Goal: Task Accomplishment & Management: Complete application form

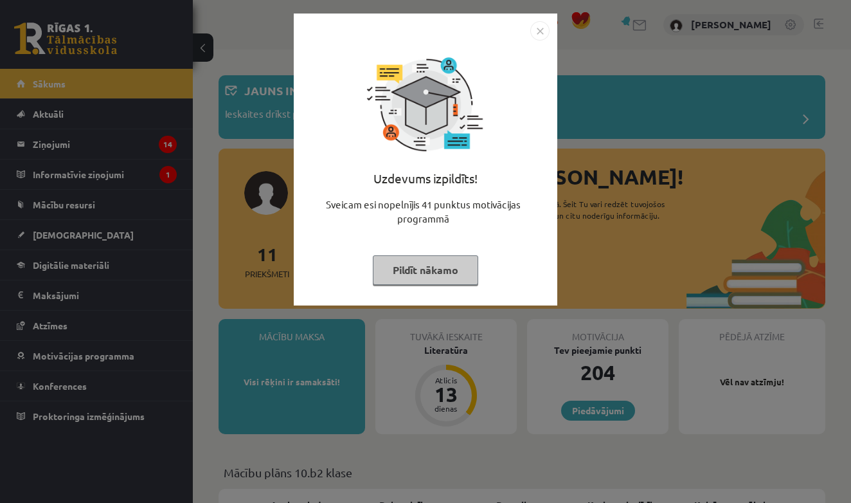
click at [543, 33] on img "Close" at bounding box center [539, 30] width 19 height 19
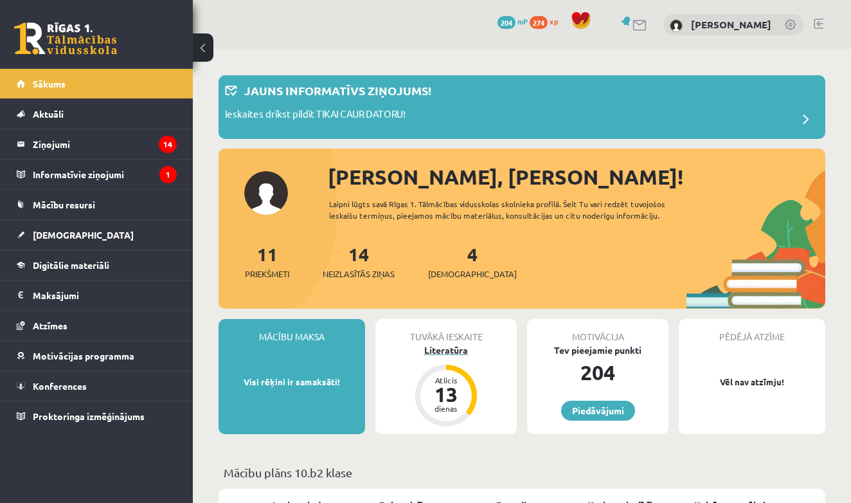
click at [447, 355] on div "Literatūra" at bounding box center [445, 349] width 141 height 13
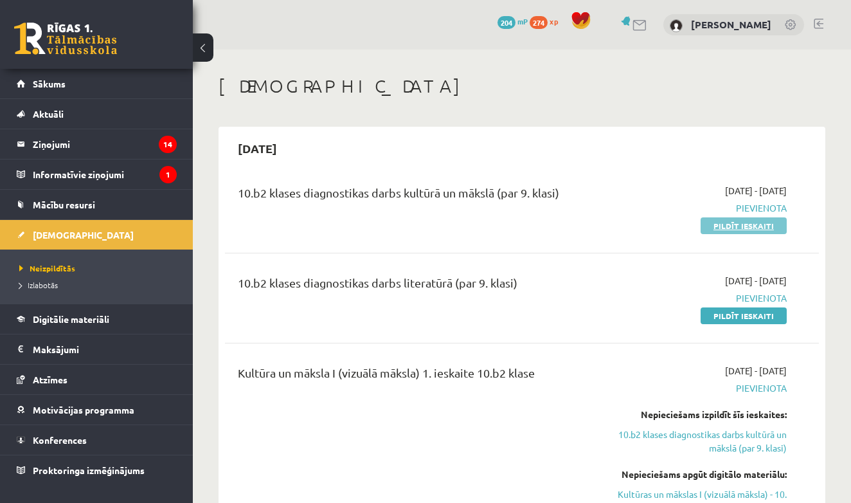
click at [734, 224] on link "Pildīt ieskaiti" at bounding box center [744, 225] width 86 height 17
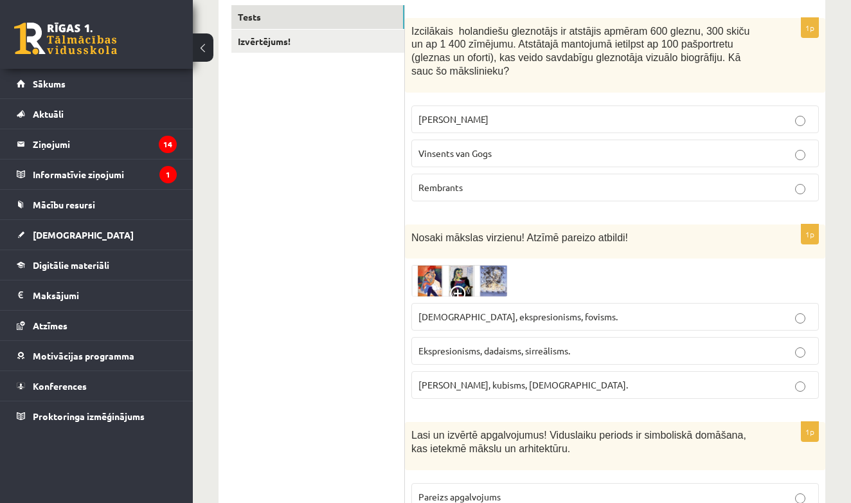
scroll to position [226, 0]
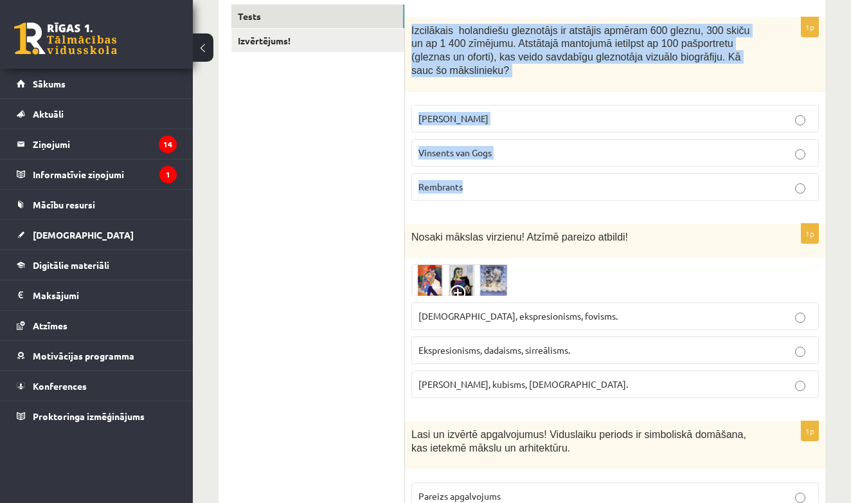
drag, startPoint x: 411, startPoint y: 26, endPoint x: 517, endPoint y: 195, distance: 199.9
click at [517, 195] on div "1p Izcilākais holandiešu gleznotājs ir atstājis apmēram 600 gleznu, 300 skiču u…" at bounding box center [615, 113] width 420 height 193
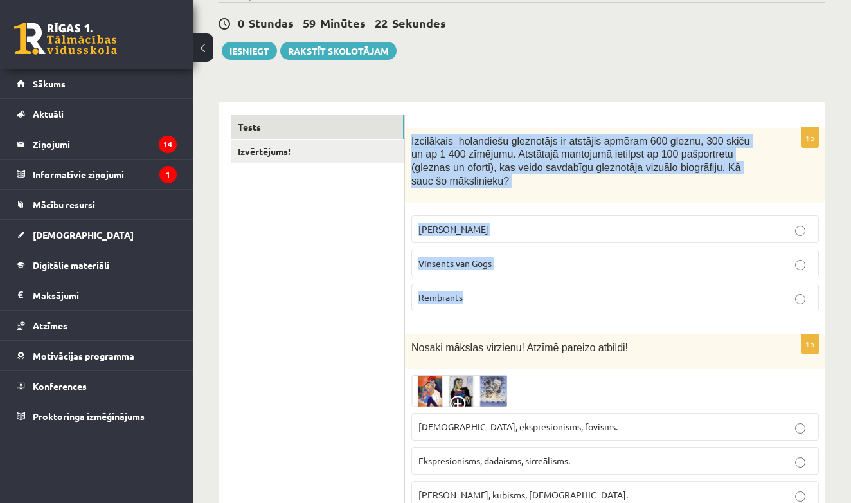
scroll to position [105, 0]
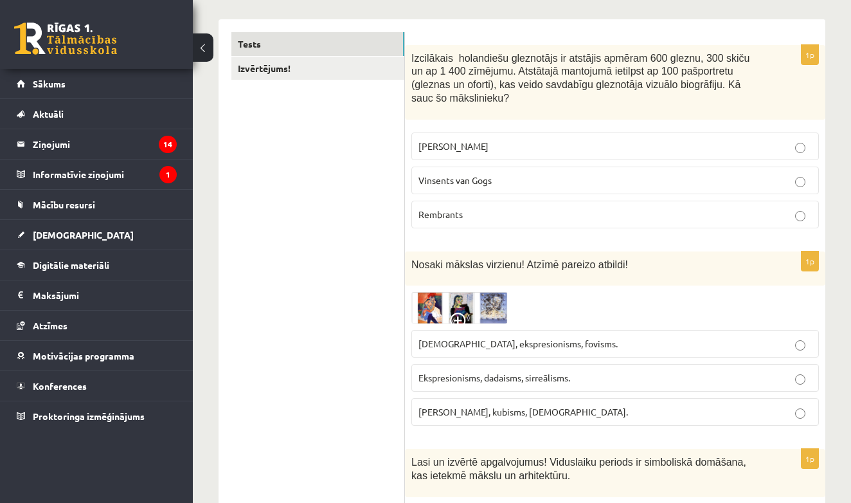
scroll to position [242, 0]
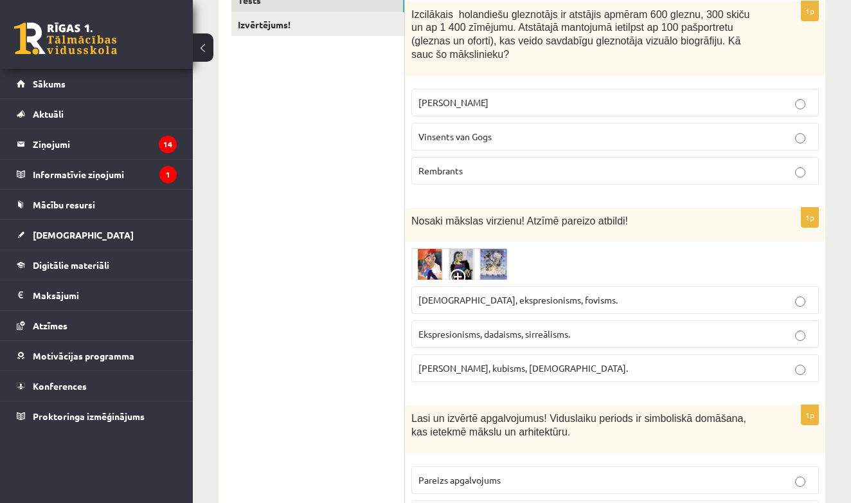
click at [539, 190] on div "1p Izcilākais holandiešu gleznotājs ir atstājis apmēram 600 gleznu, 300 skiču u…" at bounding box center [615, 97] width 420 height 193
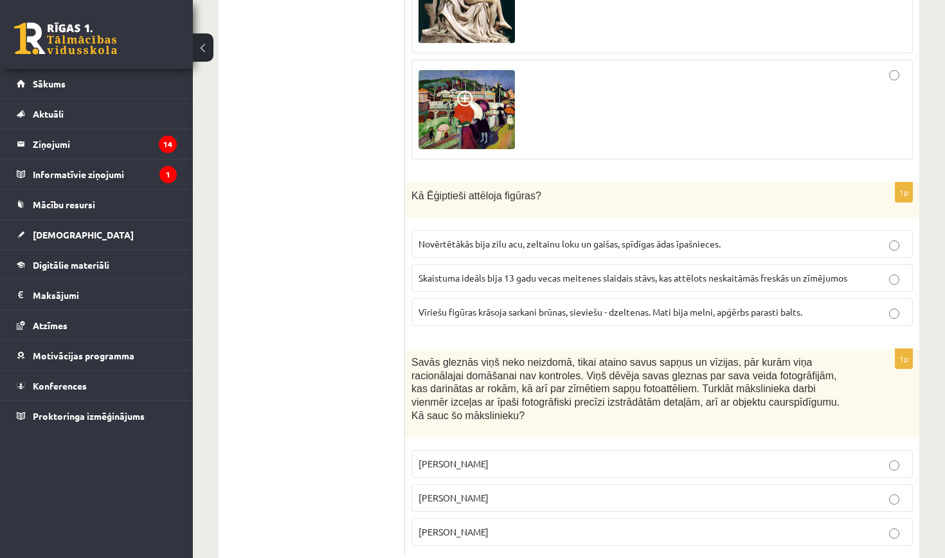
scroll to position [5823, 0]
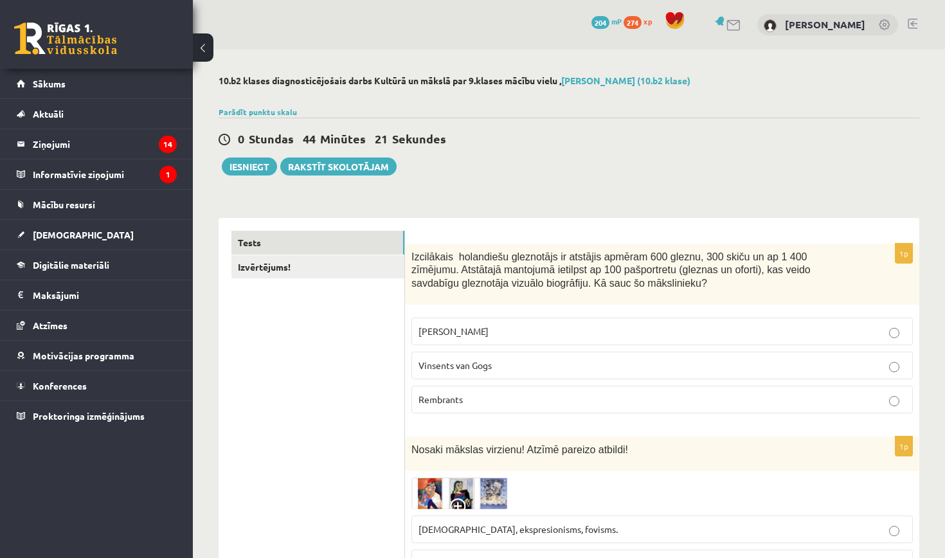
scroll to position [0, 0]
click at [482, 406] on label "Rembrants" at bounding box center [661, 400] width 501 height 28
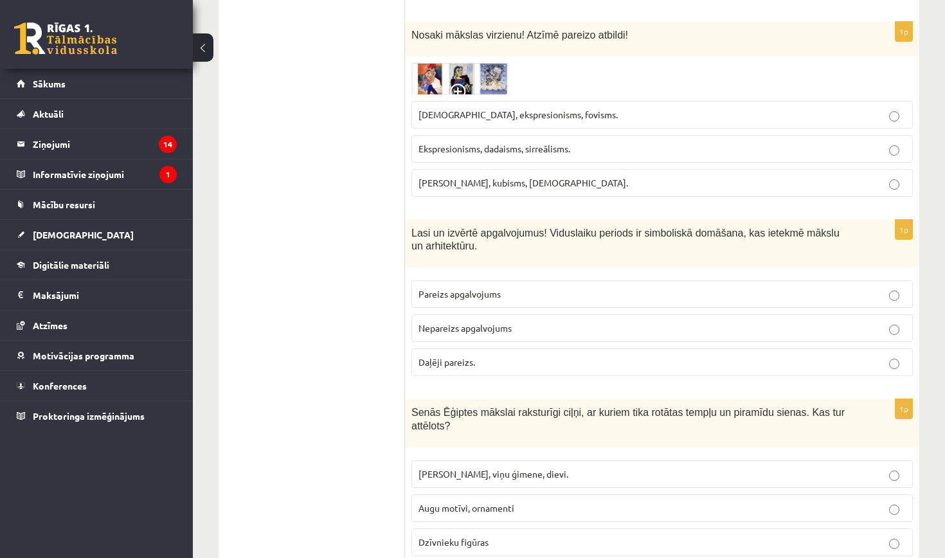
scroll to position [416, 0]
click at [490, 289] on span "Pareizs apgalvojums" at bounding box center [459, 293] width 82 height 12
click at [534, 150] on span "Ekspresionisms, dadaisms, sirreālisms." at bounding box center [494, 147] width 152 height 12
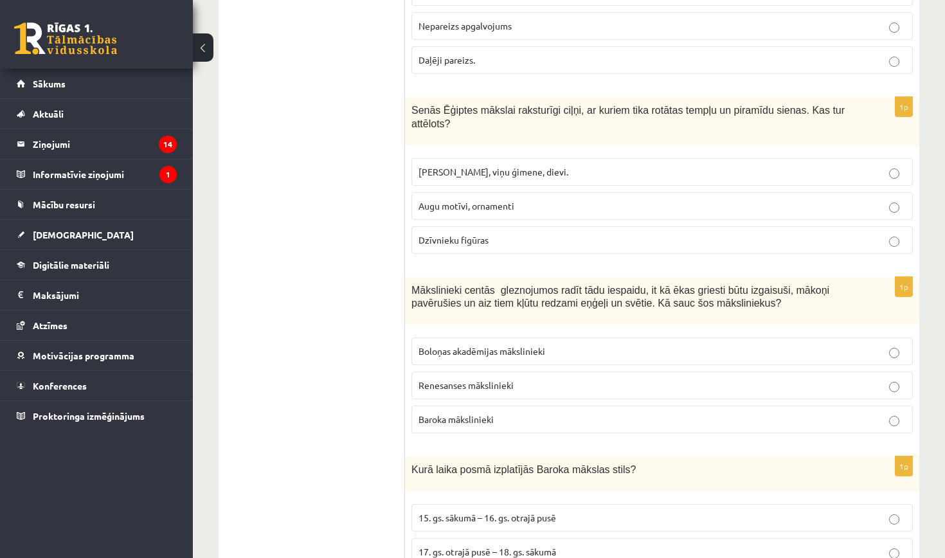
scroll to position [718, 0]
click at [804, 166] on p "Faraoni, viņu ģimene, dievi." at bounding box center [661, 170] width 487 height 13
click at [567, 411] on p "Baroka mākslinieki" at bounding box center [661, 417] width 487 height 13
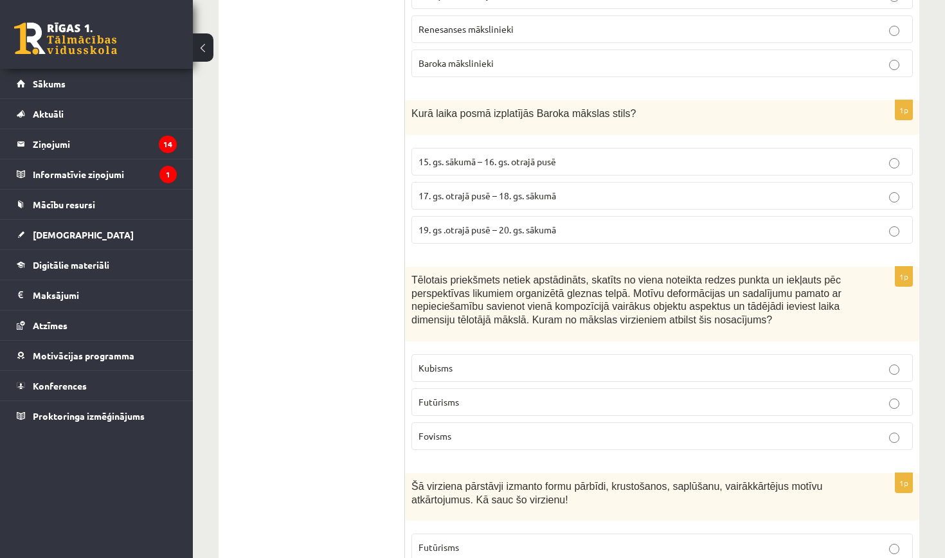
scroll to position [1074, 0]
click at [625, 195] on p "17. gs. otrajā pusē – 18. gs. sākumā" at bounding box center [661, 194] width 487 height 13
click at [577, 354] on label "Kubisms" at bounding box center [661, 367] width 501 height 28
click at [445, 502] on label "Futūrisms" at bounding box center [661, 546] width 501 height 28
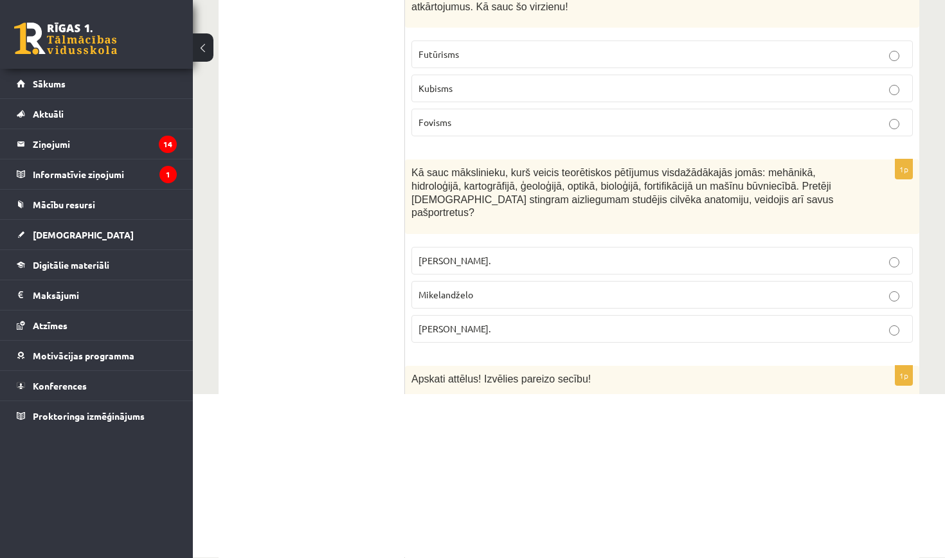
scroll to position [1606, 0]
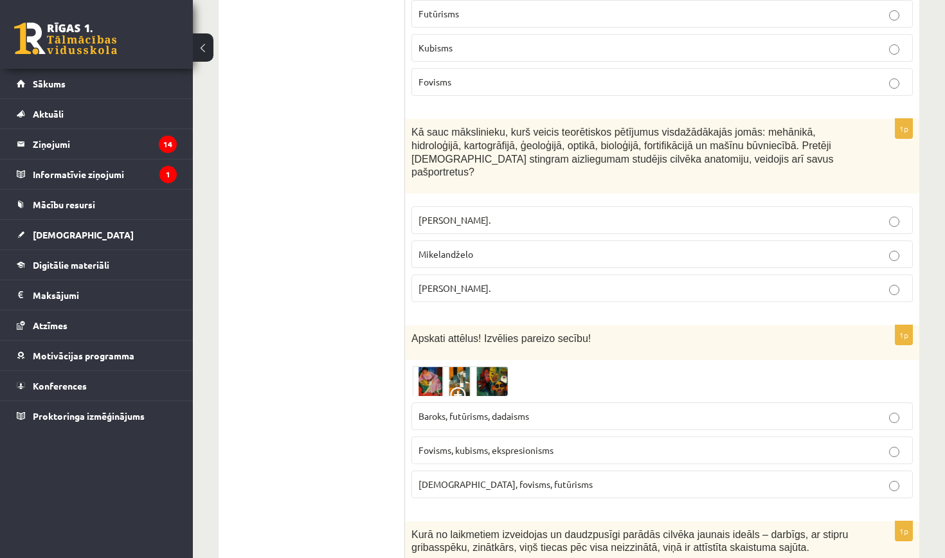
click at [534, 282] on p "Leonardo da Vinči." at bounding box center [661, 288] width 487 height 13
click at [567, 402] on label "Baroks, futūrisms, dadaisms" at bounding box center [661, 416] width 501 height 28
click at [544, 444] on span "Fovisms, kubisms, ekspresionisms" at bounding box center [485, 450] width 135 height 12
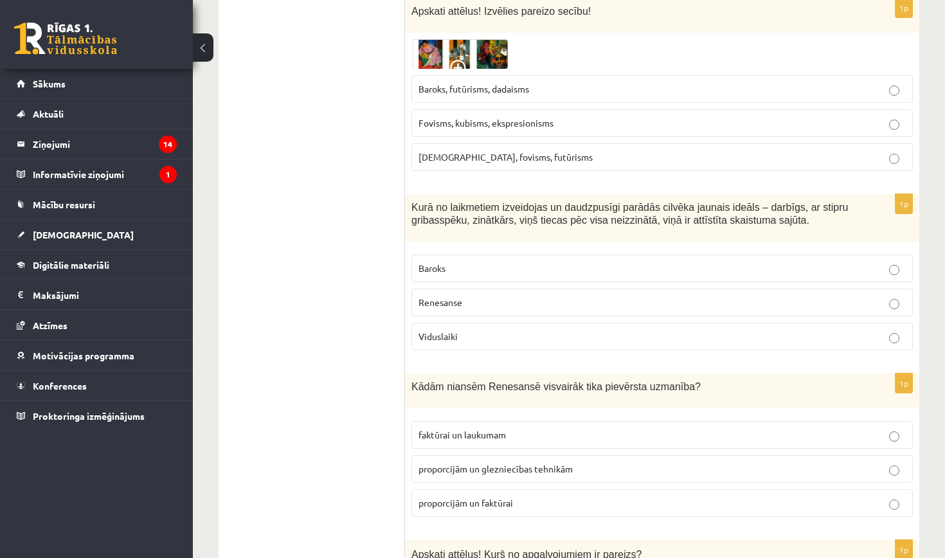
scroll to position [1939, 0]
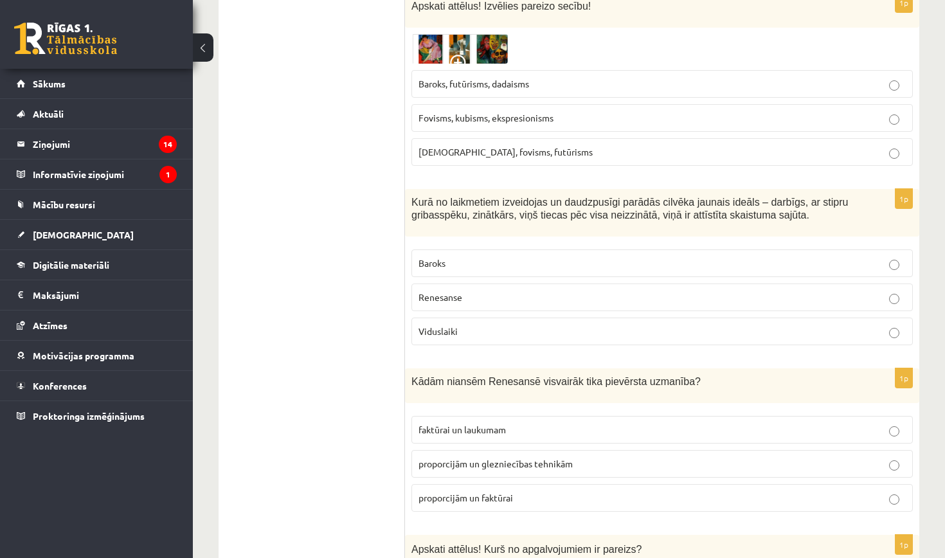
click at [663, 249] on label "Baroks" at bounding box center [661, 263] width 501 height 28
click at [735, 459] on fieldset "faktūrai un laukumam proporcijām un glezniecības tehnikām proporcijām un faktūr…" at bounding box center [661, 462] width 501 height 106
click at [850, 484] on label "proporcijām un faktūrai" at bounding box center [661, 498] width 501 height 28
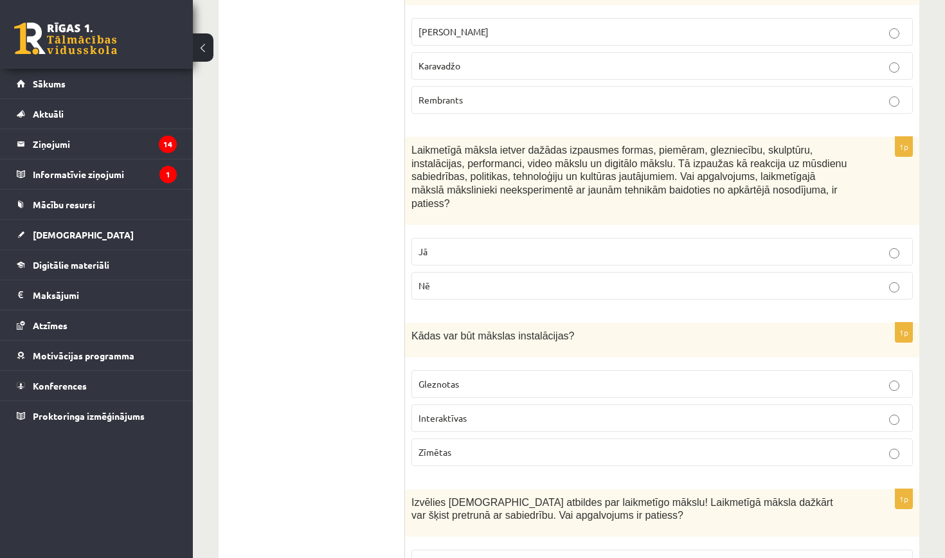
scroll to position [4628, 0]
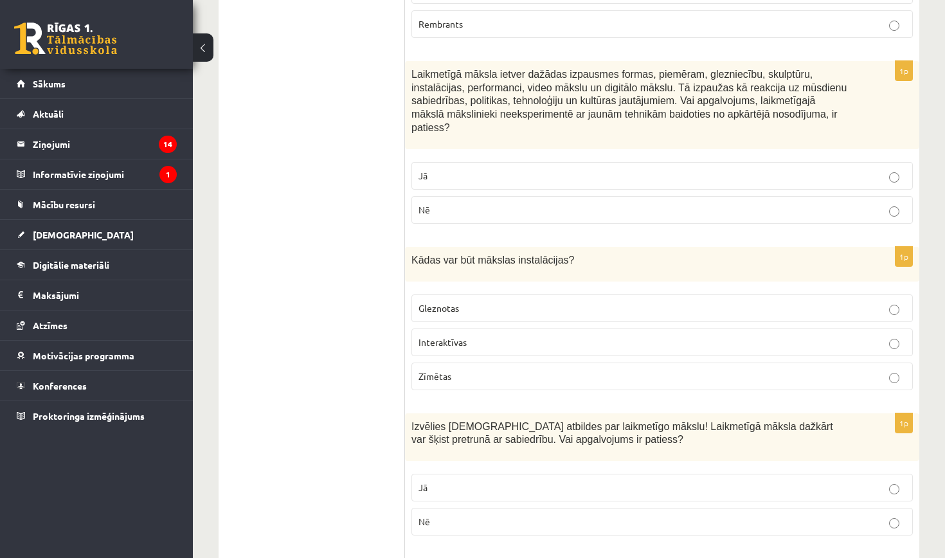
click at [567, 169] on p "Jā" at bounding box center [661, 175] width 487 height 13
click at [521, 301] on p "Gleznotas" at bounding box center [661, 307] width 487 height 13
click at [489, 481] on p "Jā" at bounding box center [661, 487] width 487 height 13
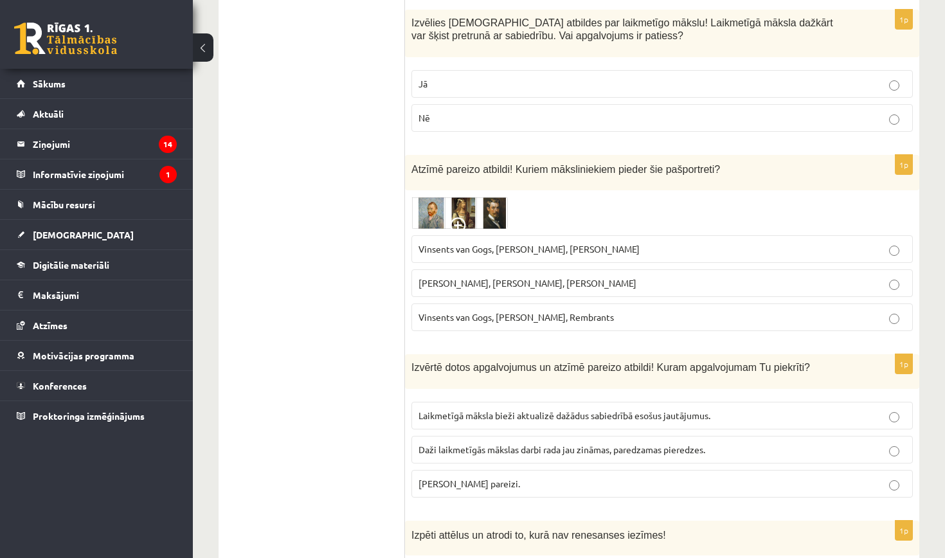
scroll to position [5039, 0]
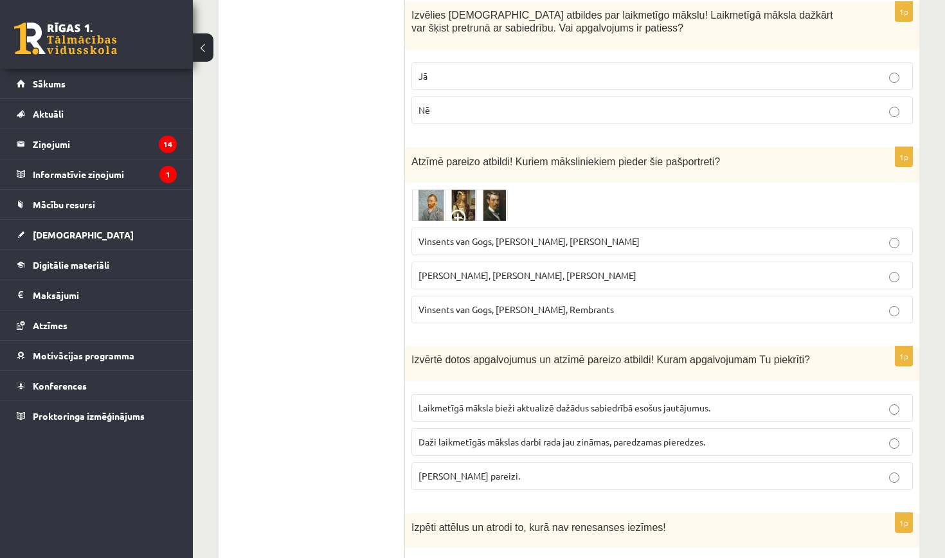
click at [832, 303] on p "Vinsents van Gogs, Kārlis Padegs, Rembrants" at bounding box center [661, 309] width 487 height 13
click at [800, 469] on p "Abi apgalvojumi pareizi." at bounding box center [661, 475] width 487 height 13
click at [810, 394] on label "Laikmetīgā māksla bieži aktualizē dažādus sabiedrībā esošus jautājumus." at bounding box center [661, 408] width 501 height 28
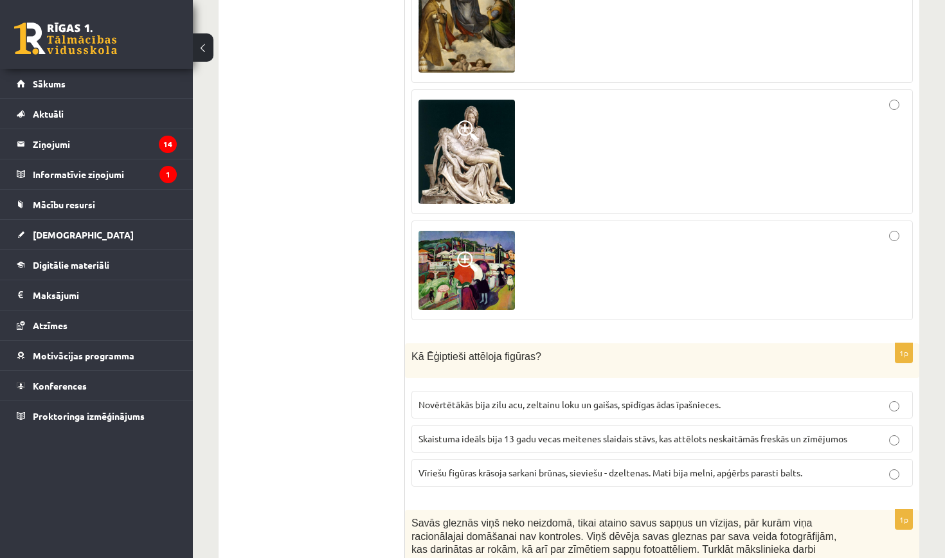
scroll to position [5665, 0]
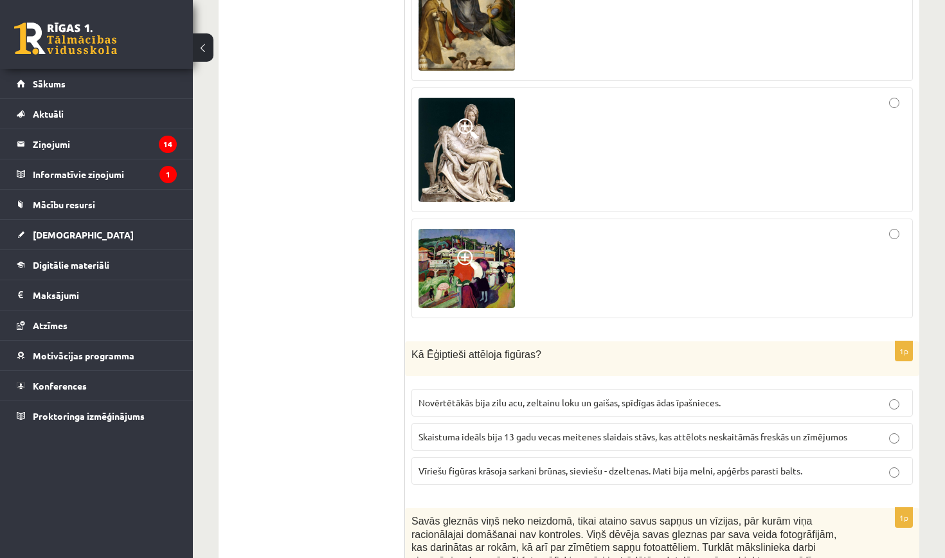
drag, startPoint x: 747, startPoint y: 433, endPoint x: 758, endPoint y: 433, distance: 10.9
click at [747, 465] on span "Vīriešu figūras krāsoja sarkani brūnas, sieviešu - dzeltenas. Mati bija melni, …" at bounding box center [610, 471] width 384 height 12
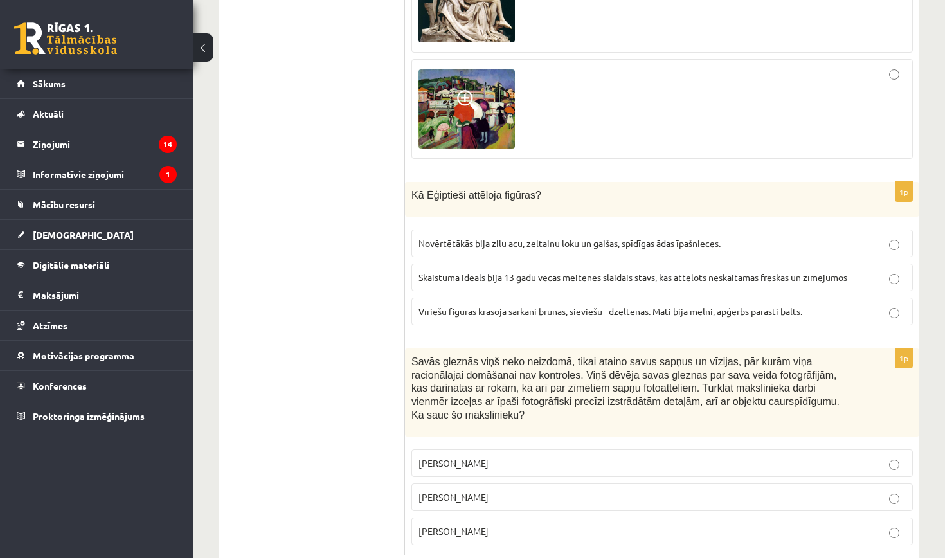
scroll to position [5823, 0]
click at [769, 458] on p "Pablo Pikaso" at bounding box center [661, 464] width 487 height 13
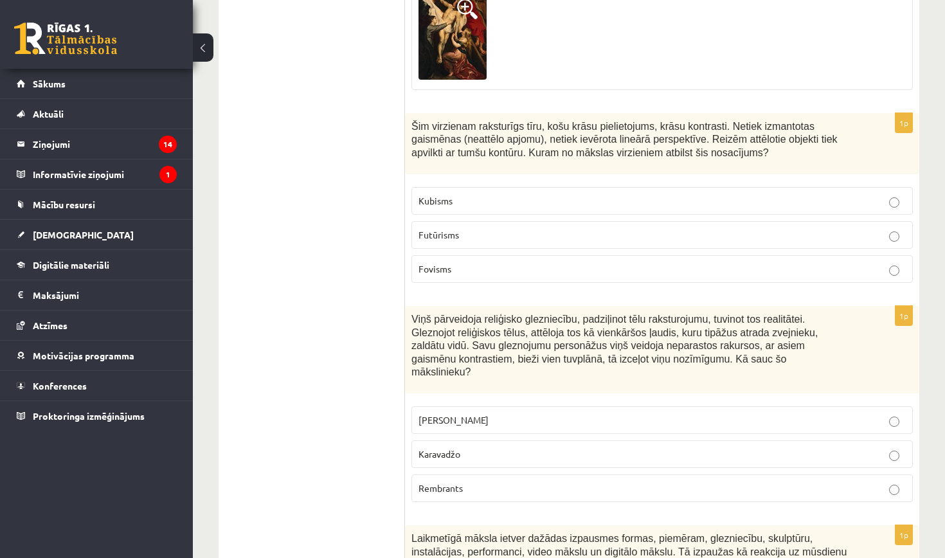
scroll to position [4158, 0]
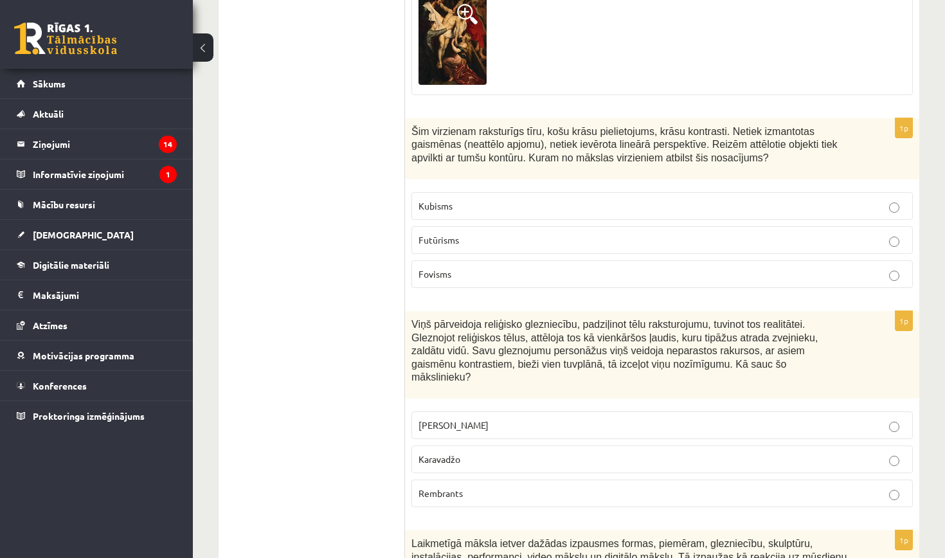
click at [843, 453] on p "Karavadžo" at bounding box center [661, 459] width 487 height 13
click at [850, 199] on p "Kubisms" at bounding box center [661, 205] width 487 height 13
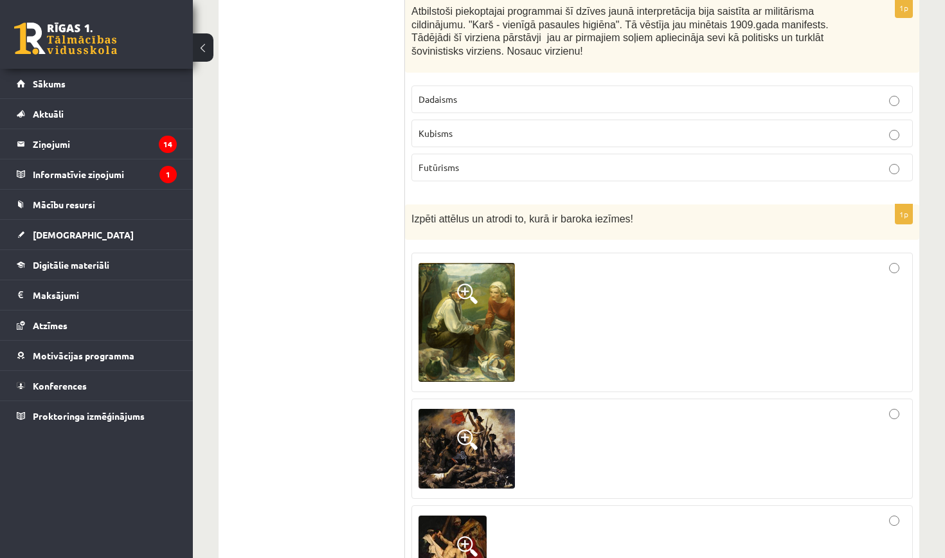
click at [850, 463] on div at bounding box center [661, 449] width 487 height 86
click at [850, 127] on p "Kubisms" at bounding box center [661, 133] width 487 height 13
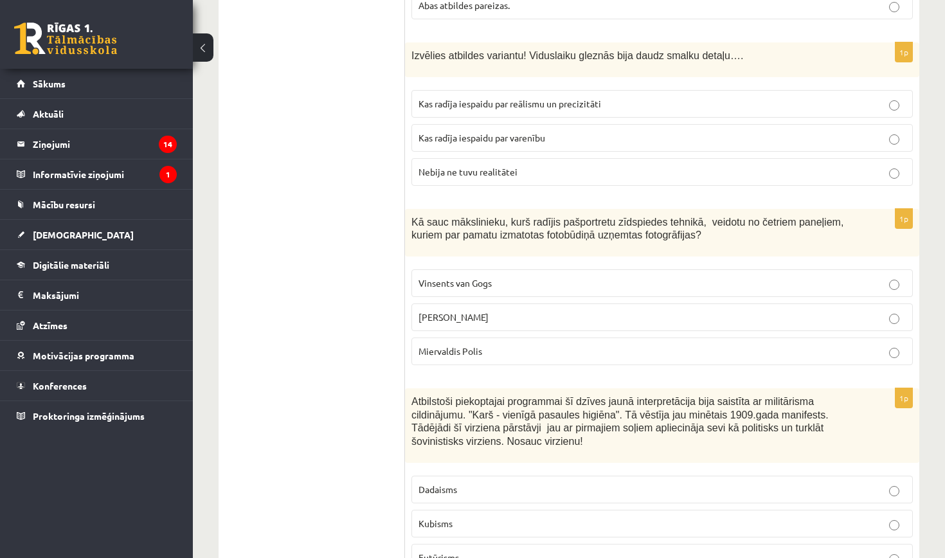
scroll to position [3224, 0]
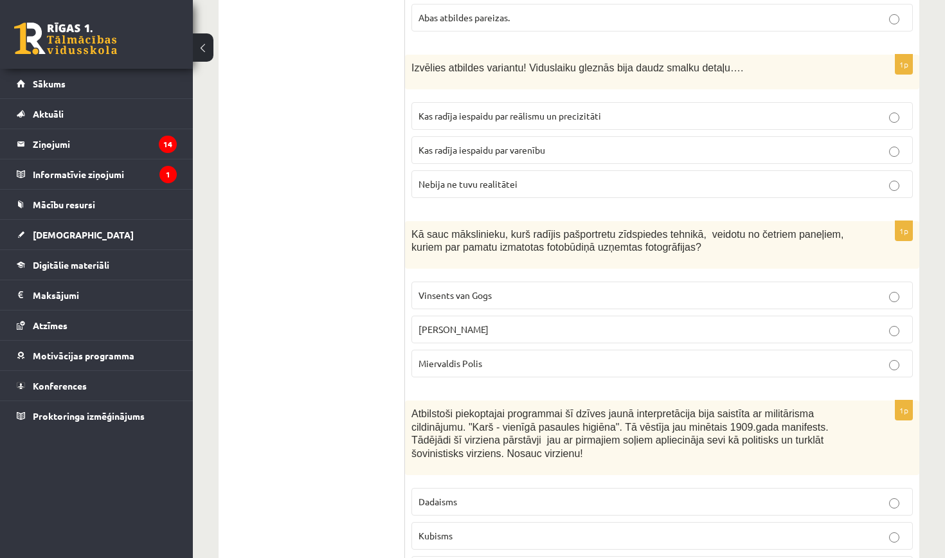
click at [805, 316] on label "Endijs Vorhols" at bounding box center [661, 330] width 501 height 28
click at [848, 136] on label "Kas radīja iespaidu par varenību" at bounding box center [661, 150] width 501 height 28
click at [850, 177] on p "Nebija ne tuvu realitātei" at bounding box center [661, 183] width 487 height 13
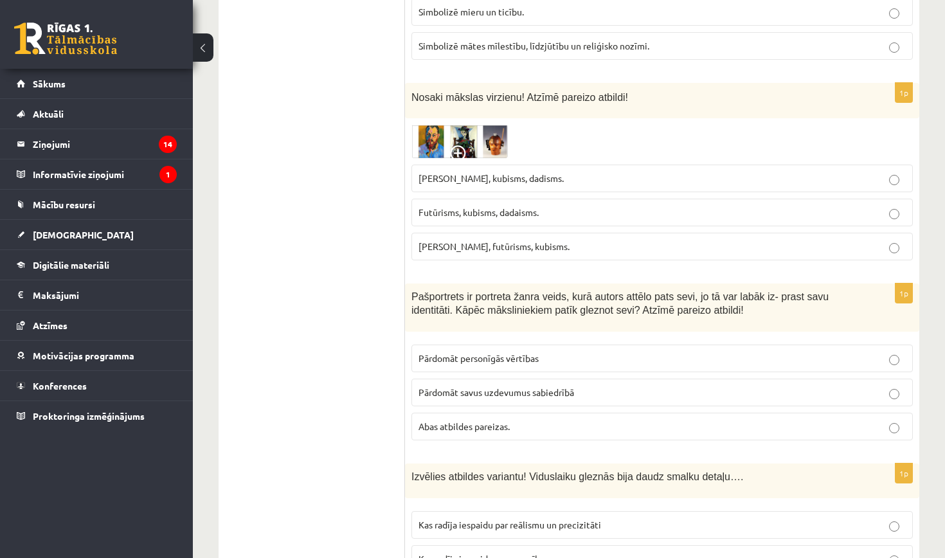
scroll to position [2781, 0]
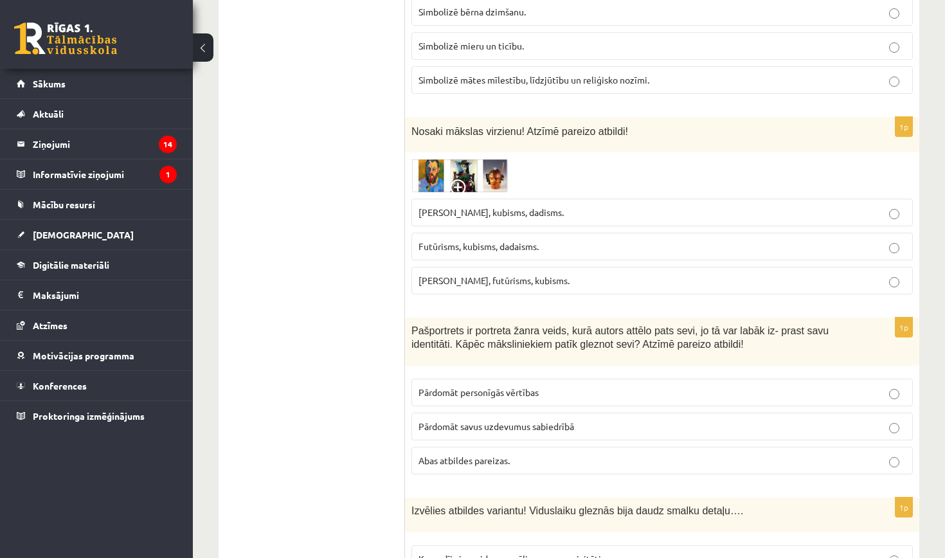
click at [845, 447] on label "Abas atbildes pareizas." at bounding box center [661, 461] width 501 height 28
click at [850, 199] on label "Fovisms, kubisms, dadisms." at bounding box center [661, 213] width 501 height 28
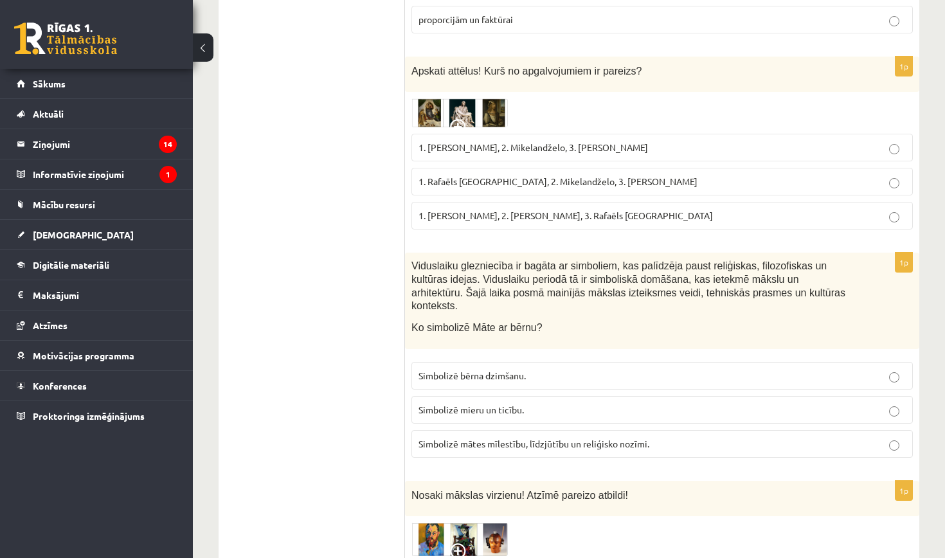
scroll to position [2415, 0]
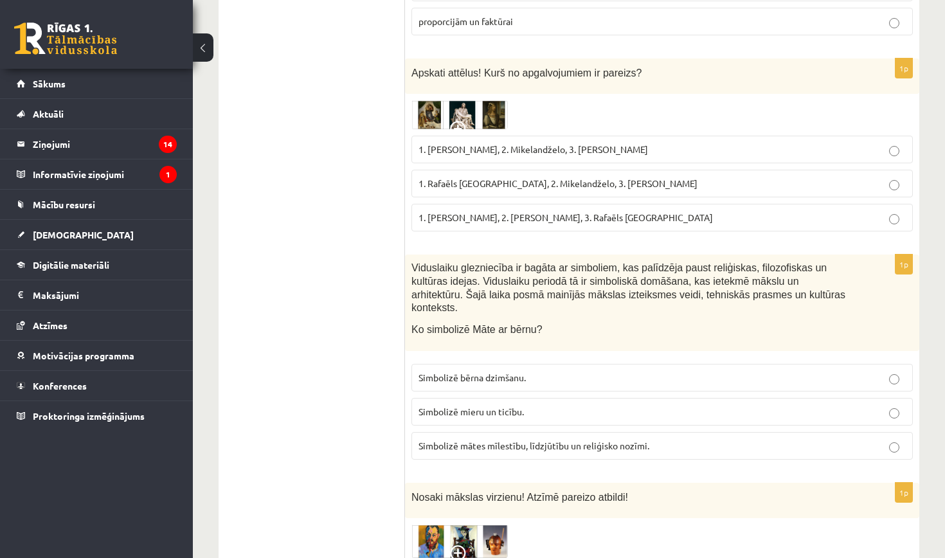
click at [850, 364] on label "Simbolizē bērna dzimšanu." at bounding box center [661, 378] width 501 height 28
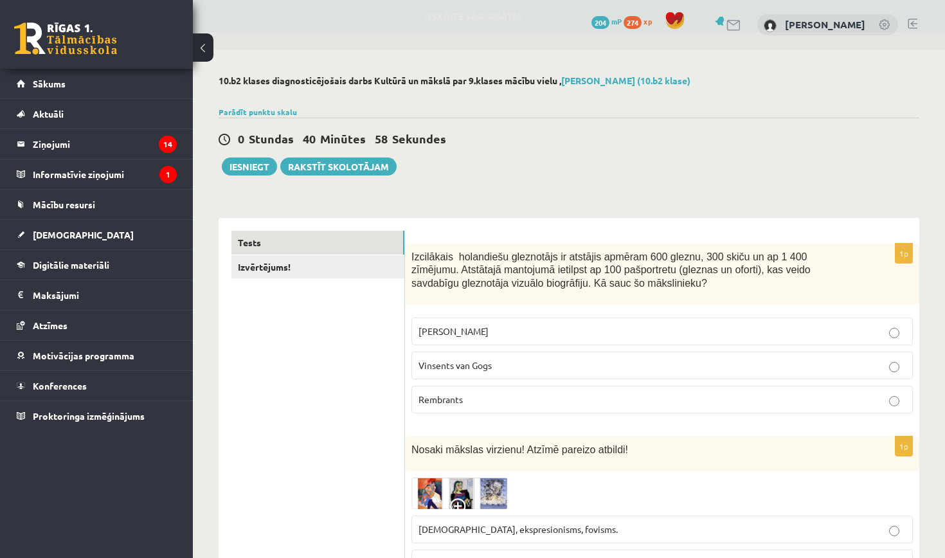
scroll to position [0, 0]
click at [251, 165] on button "Iesniegt" at bounding box center [249, 166] width 55 height 18
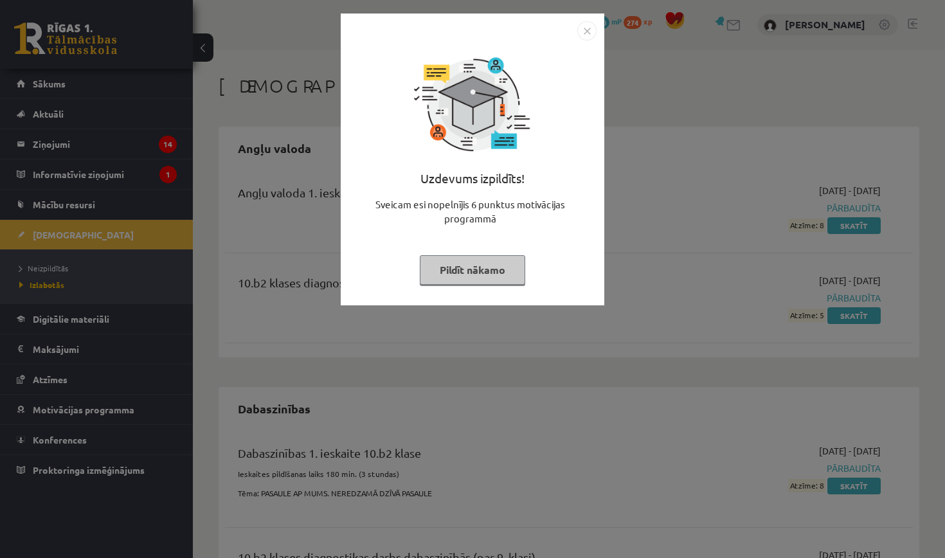
click at [588, 27] on img "Close" at bounding box center [586, 30] width 19 height 19
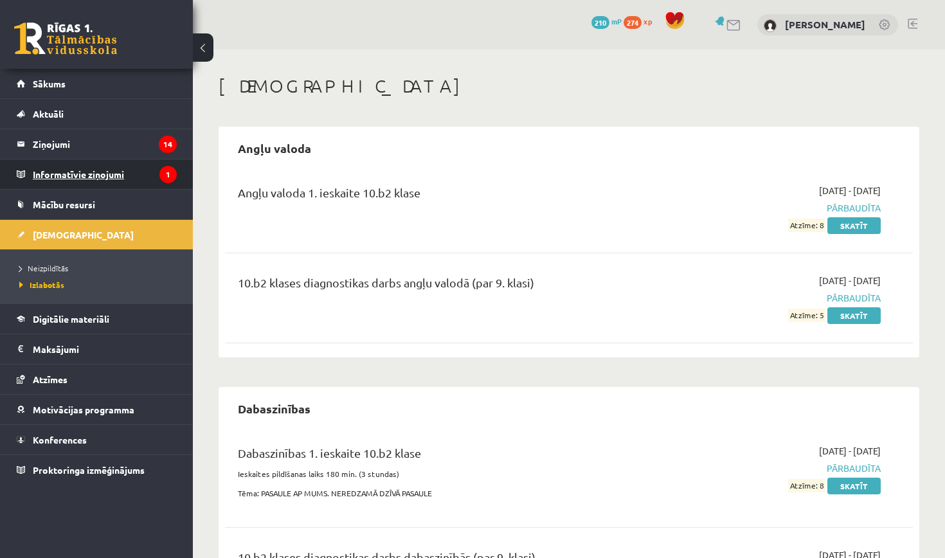
click at [103, 170] on legend "Informatīvie ziņojumi 1" at bounding box center [105, 174] width 144 height 30
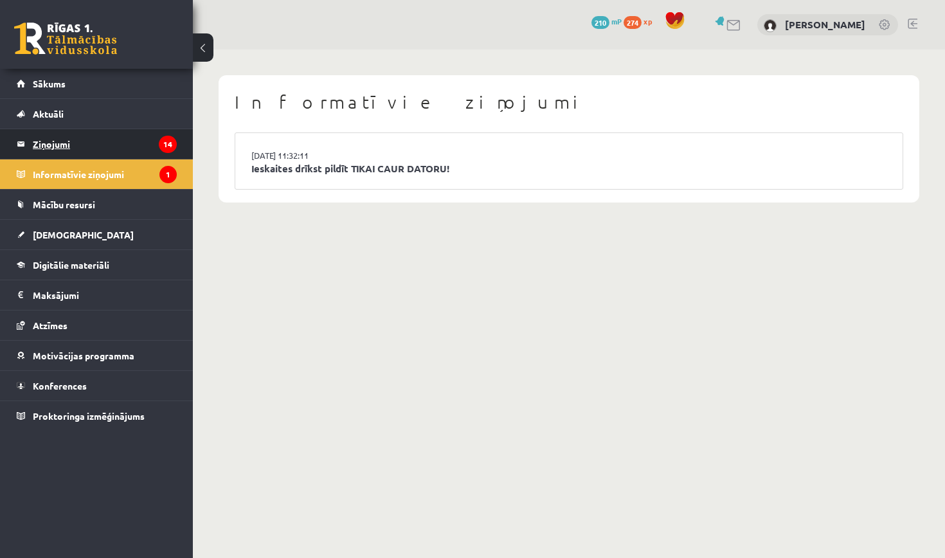
click at [98, 138] on legend "Ziņojumi 14" at bounding box center [105, 144] width 144 height 30
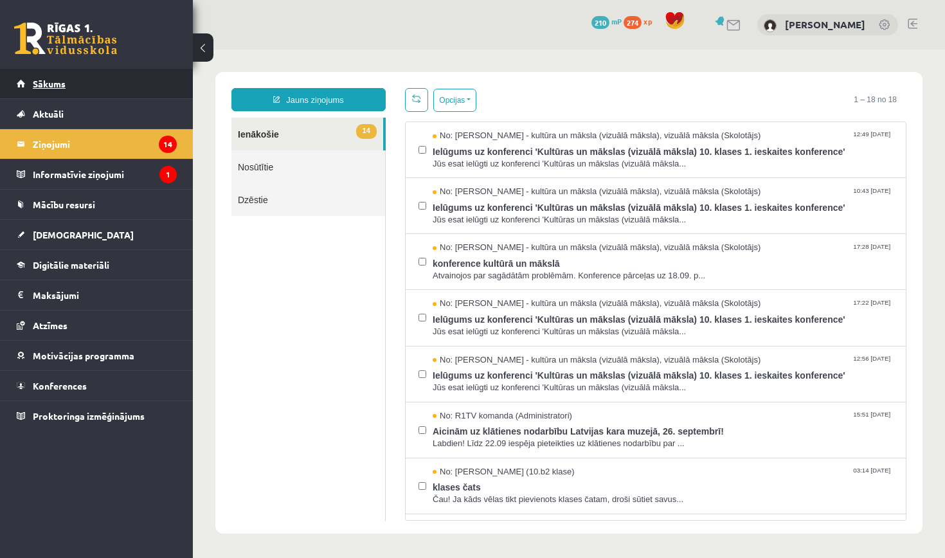
click at [84, 85] on link "Sākums" at bounding box center [97, 84] width 160 height 30
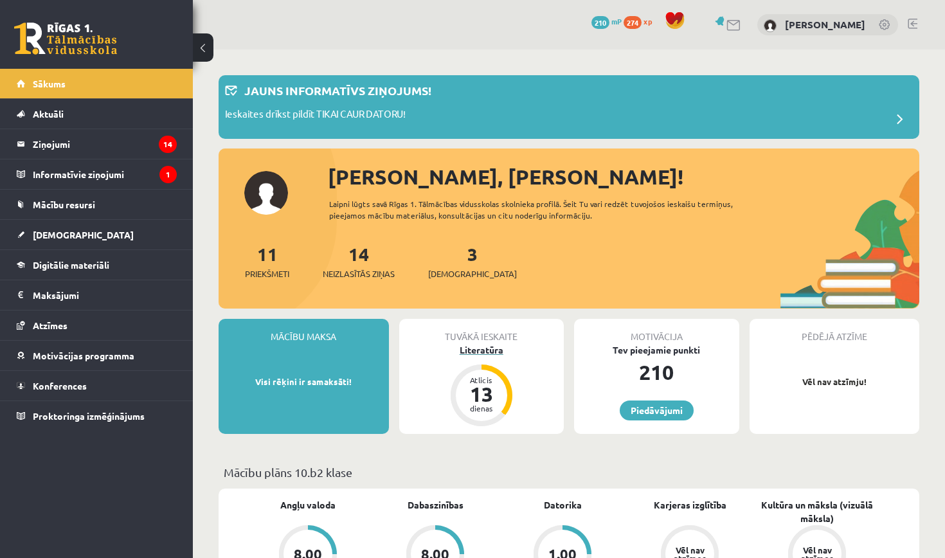
click at [486, 343] on div "Literatūra" at bounding box center [481, 349] width 165 height 13
click at [485, 352] on div "Literatūra" at bounding box center [481, 349] width 165 height 13
